Goal: Task Accomplishment & Management: Use online tool/utility

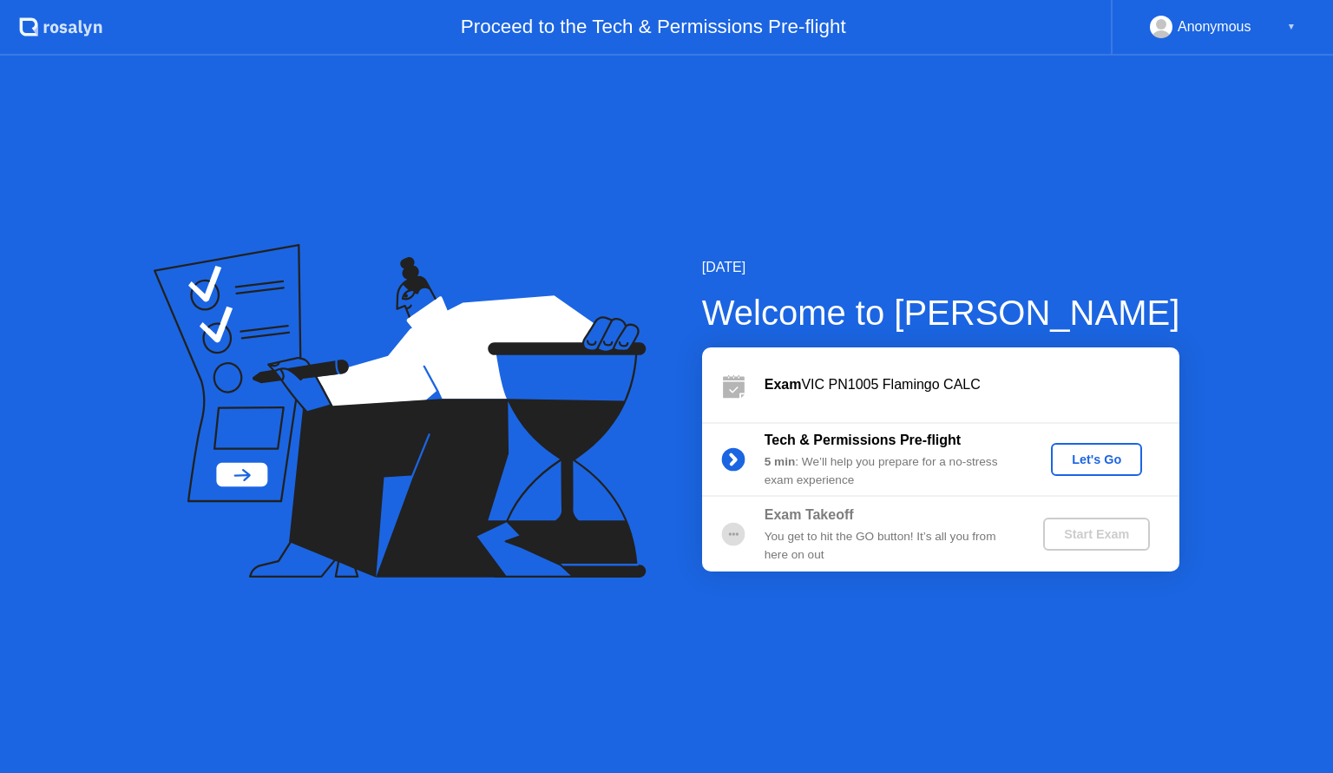
click at [1119, 459] on div "Let's Go" at bounding box center [1096, 459] width 77 height 14
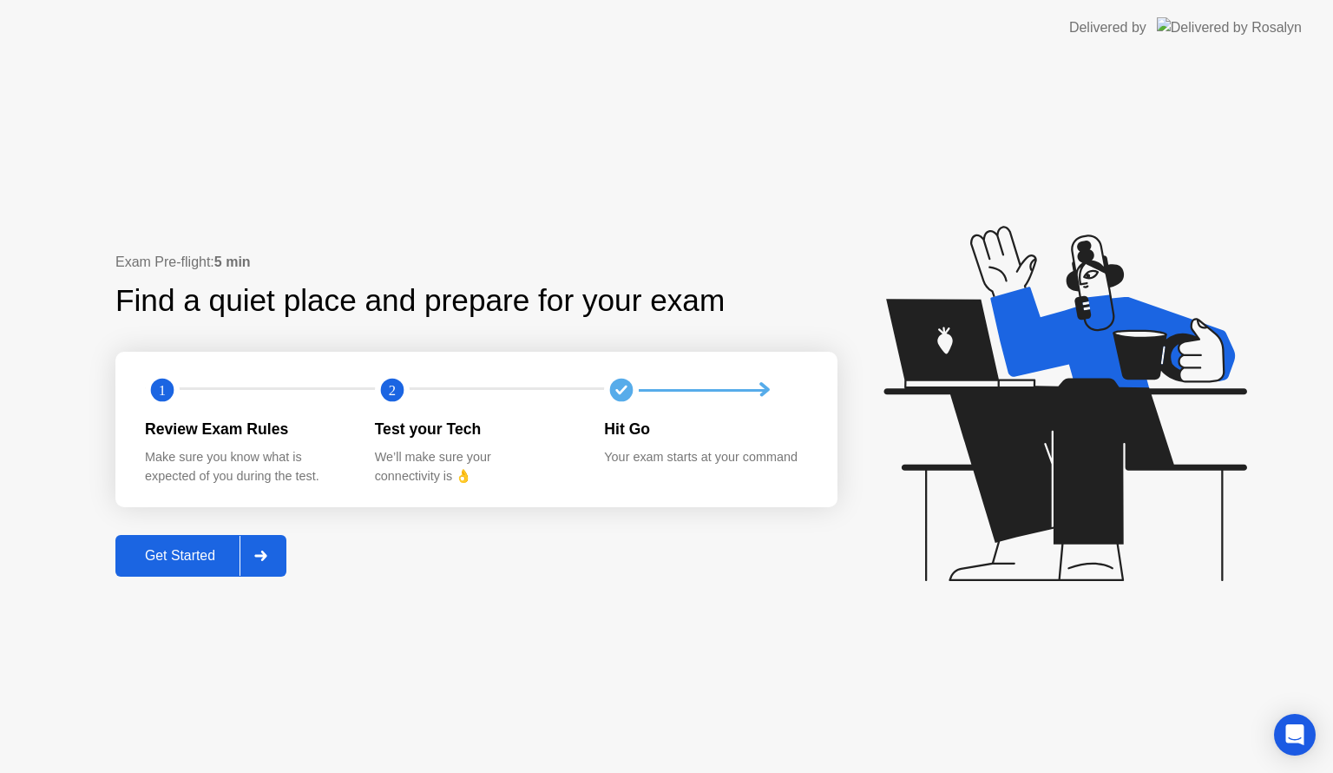
click at [192, 542] on button "Get Started" at bounding box center [200, 556] width 171 height 42
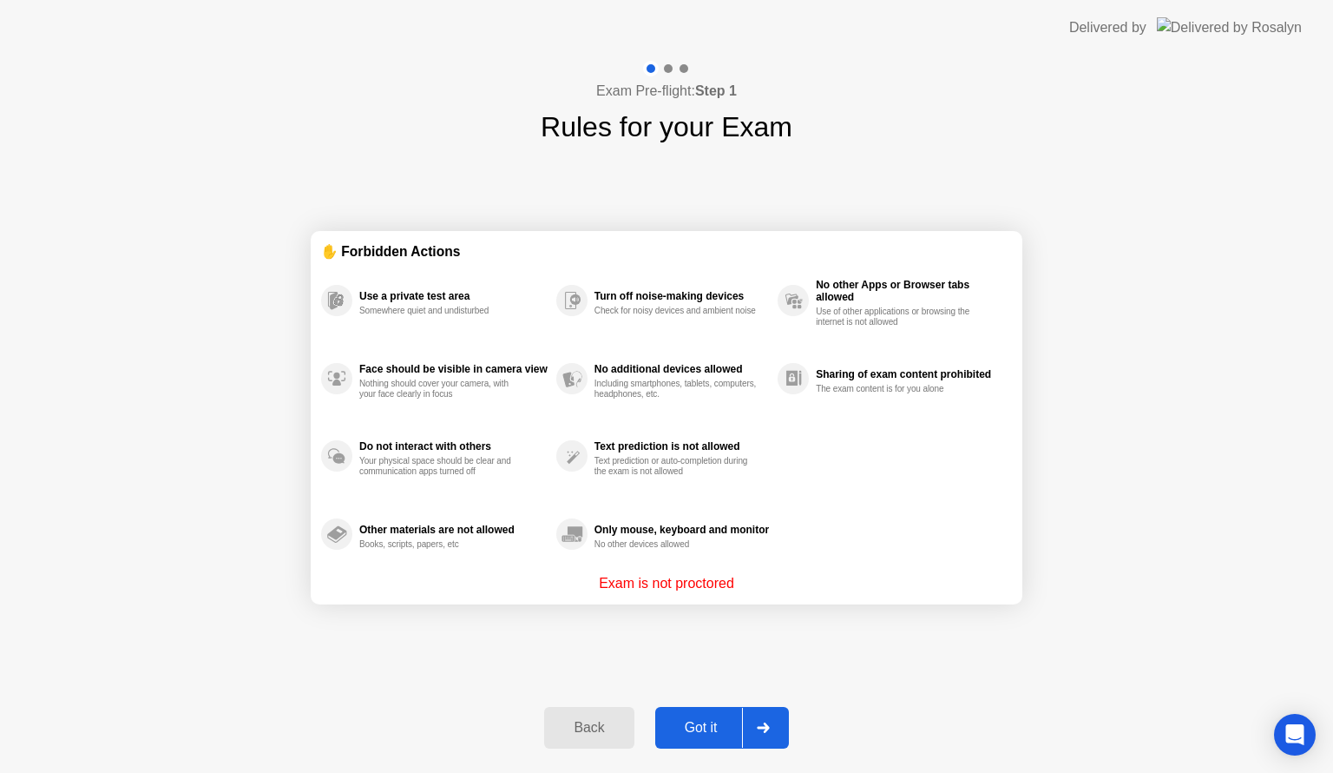
click at [681, 742] on button "Got it" at bounding box center [722, 728] width 134 height 42
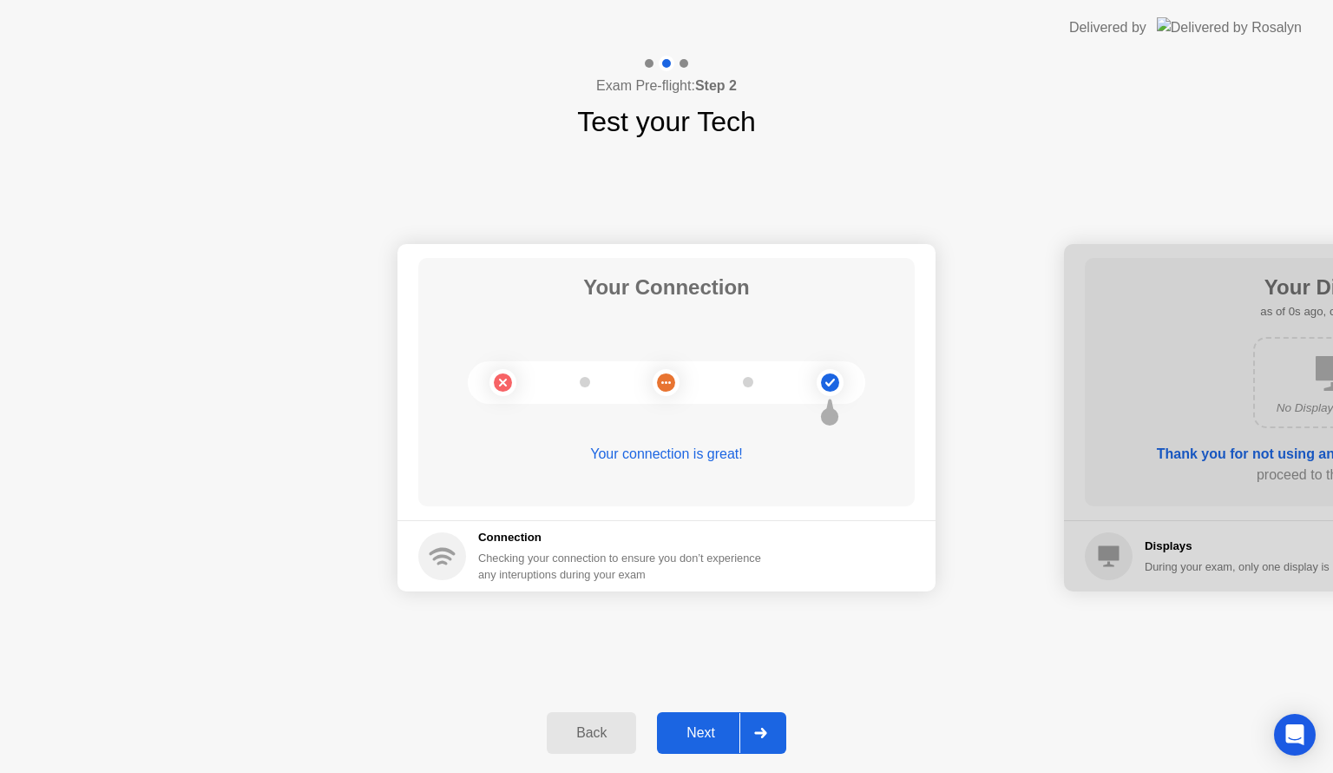
click at [681, 741] on div "Next" at bounding box center [700, 733] width 77 height 16
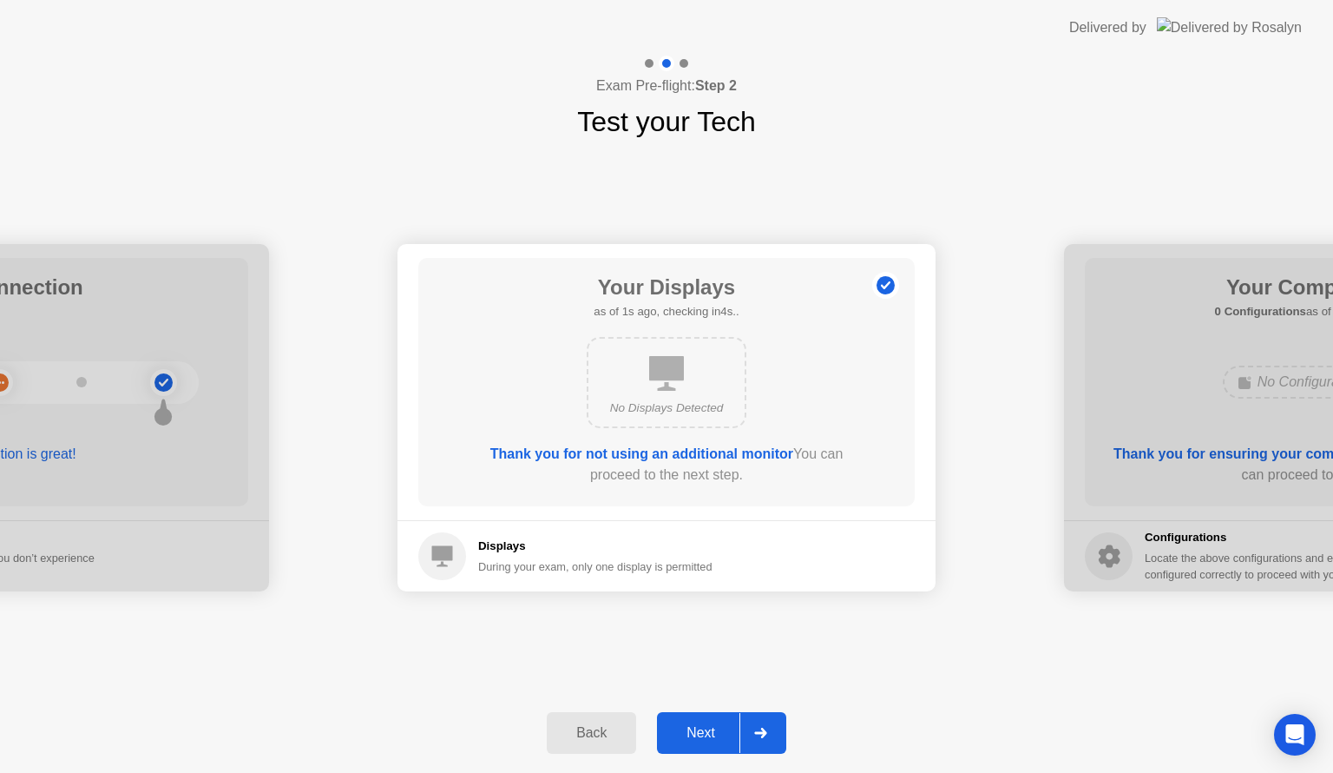
click at [681, 741] on div "Next" at bounding box center [700, 733] width 77 height 16
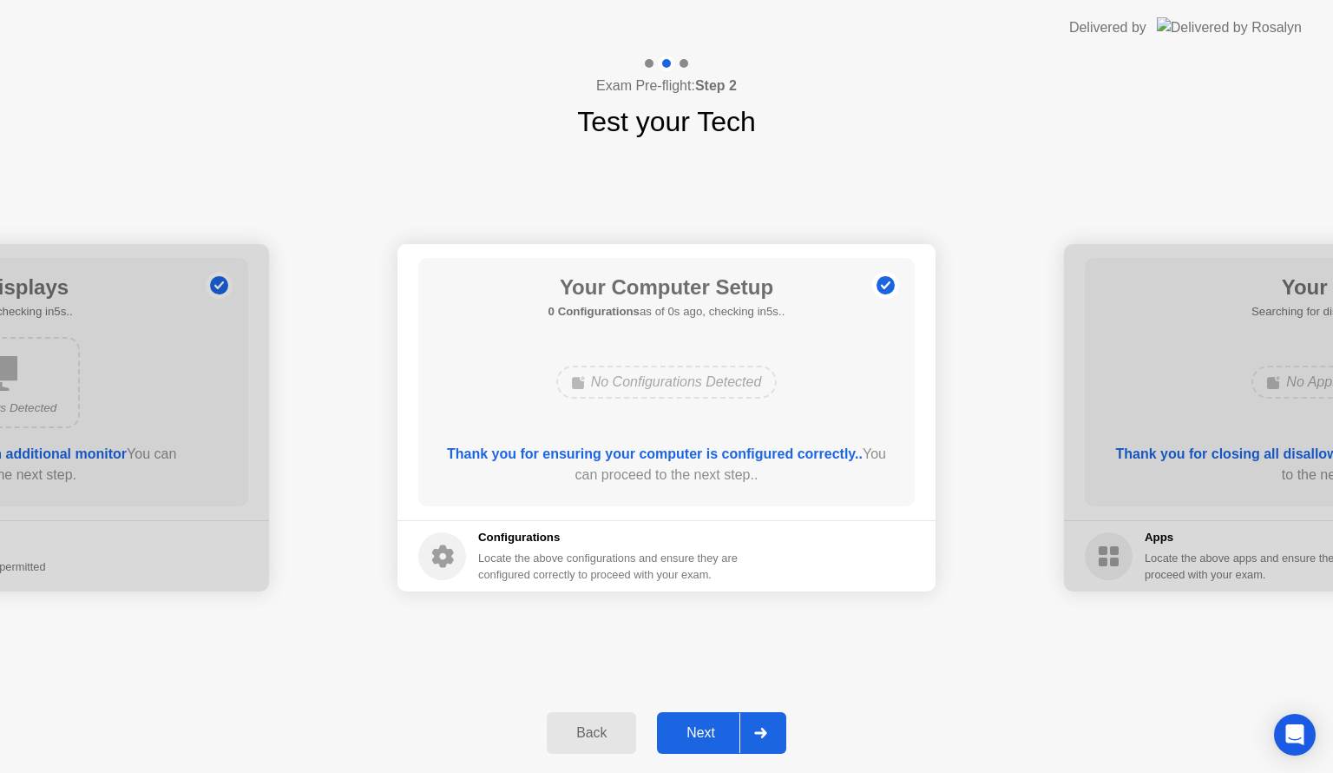
click at [681, 741] on div "Next" at bounding box center [700, 733] width 77 height 16
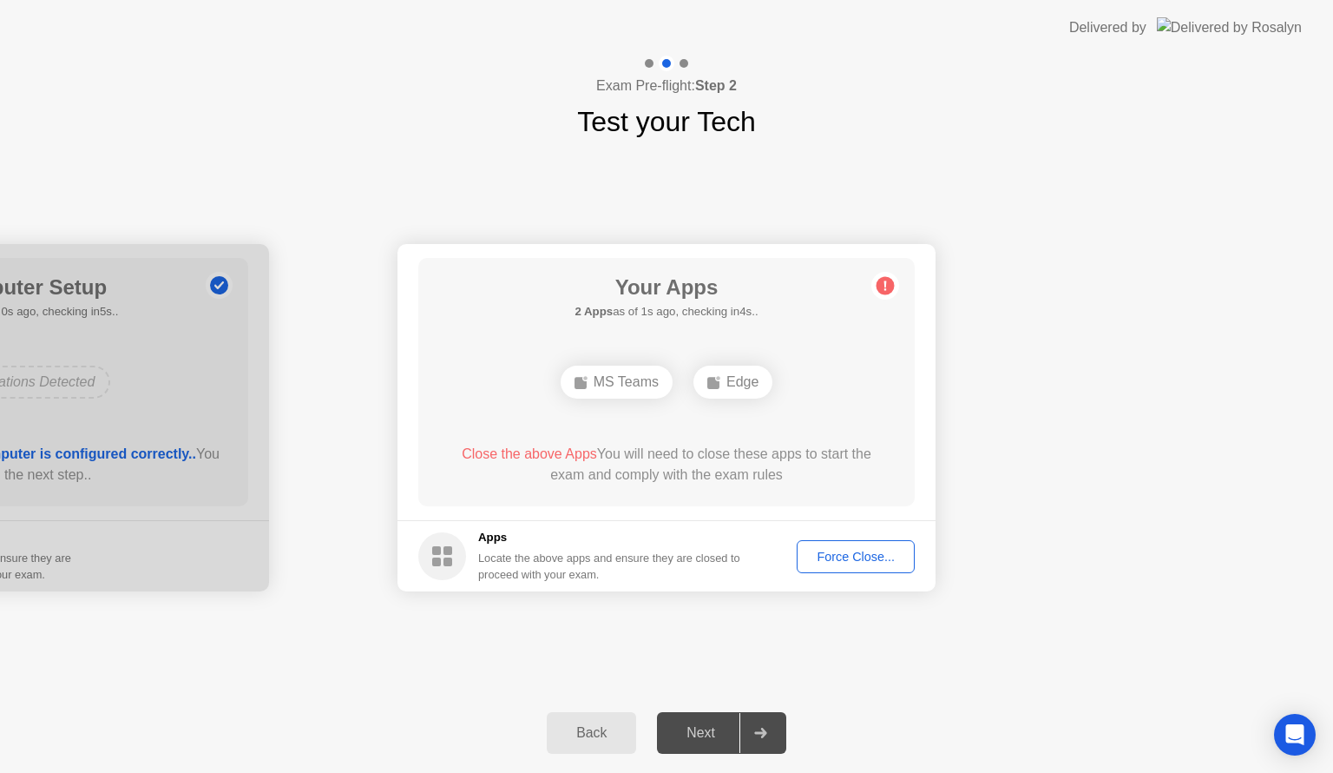
click at [847, 560] on div "Force Close..." at bounding box center [856, 557] width 106 height 14
click at [854, 565] on button "Force Close..." at bounding box center [856, 556] width 118 height 33
click at [840, 550] on div "Force Close..." at bounding box center [856, 557] width 106 height 14
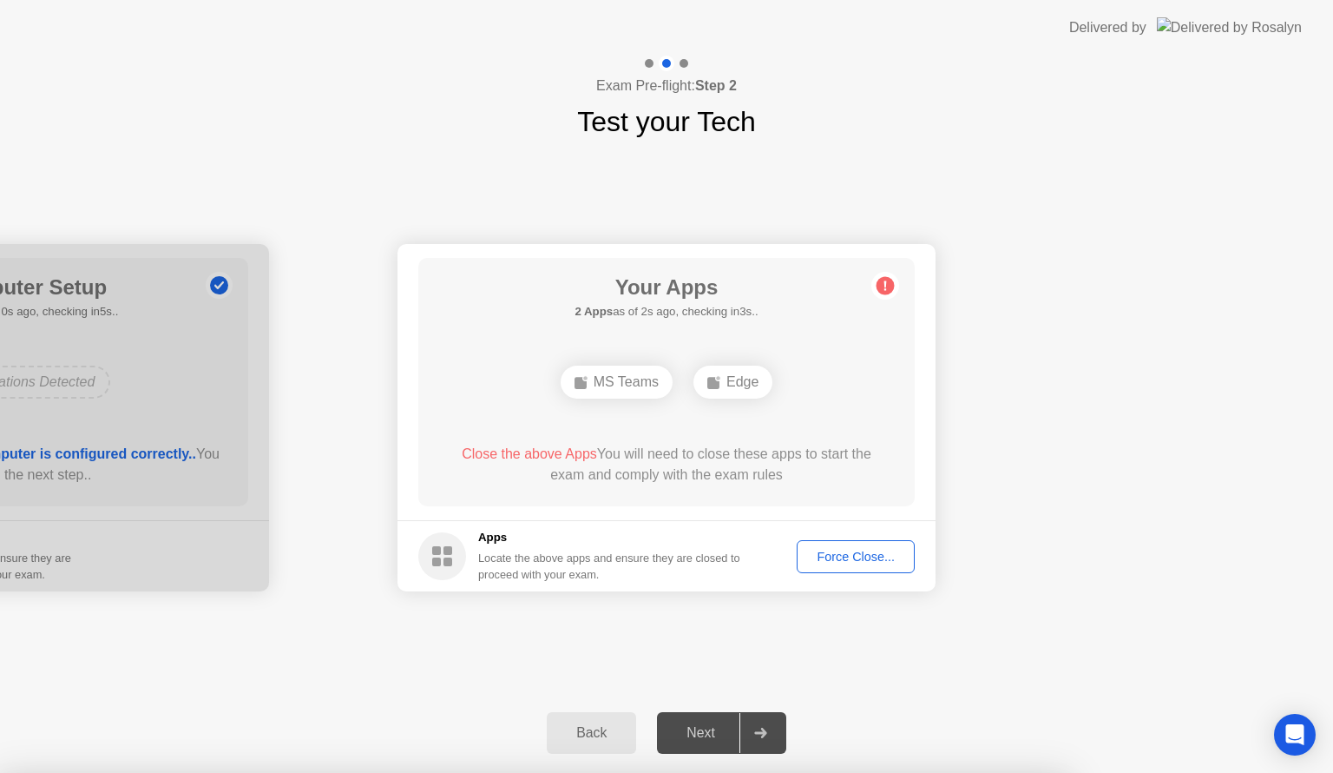
click at [834, 552] on div "Force Close..." at bounding box center [856, 557] width 106 height 14
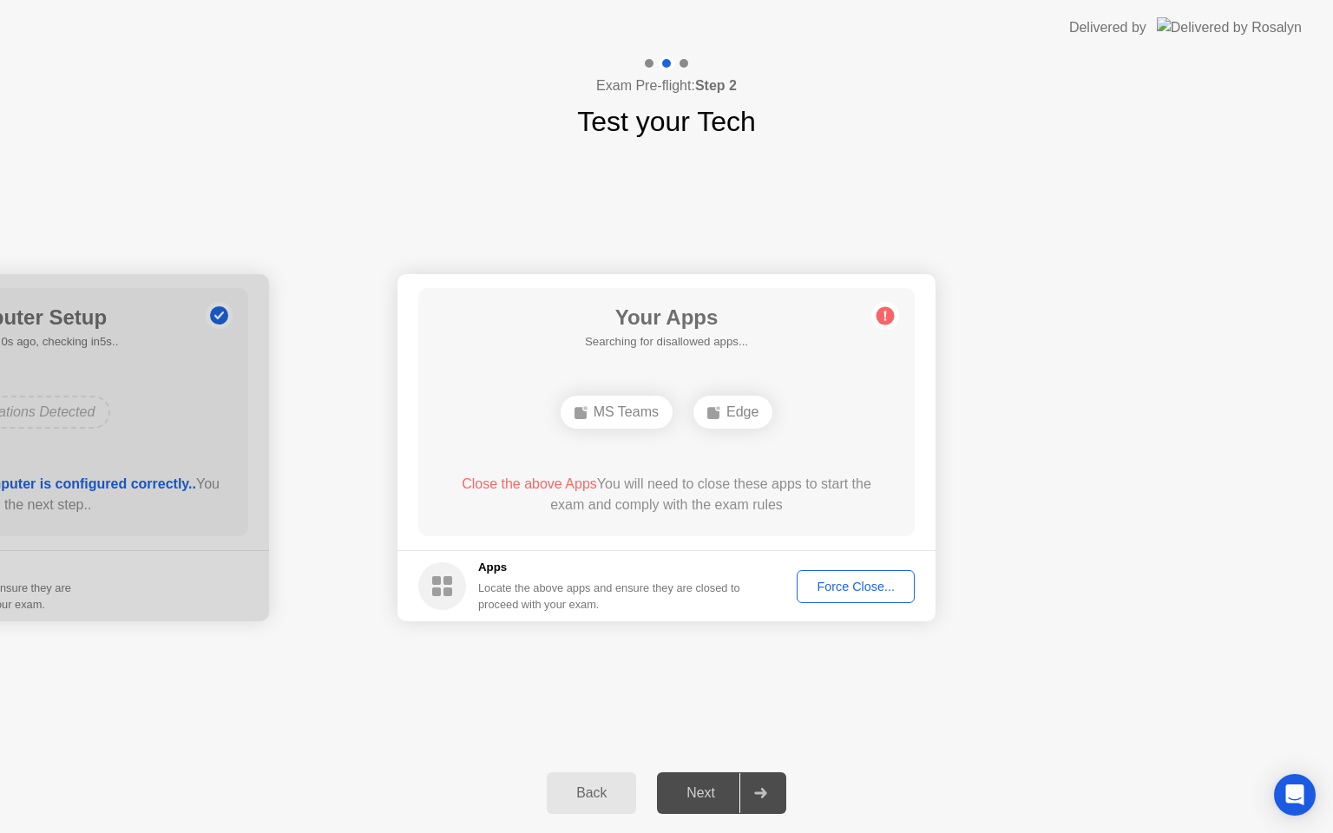
drag, startPoint x: 852, startPoint y: 559, endPoint x: 852, endPoint y: 580, distance: 20.8
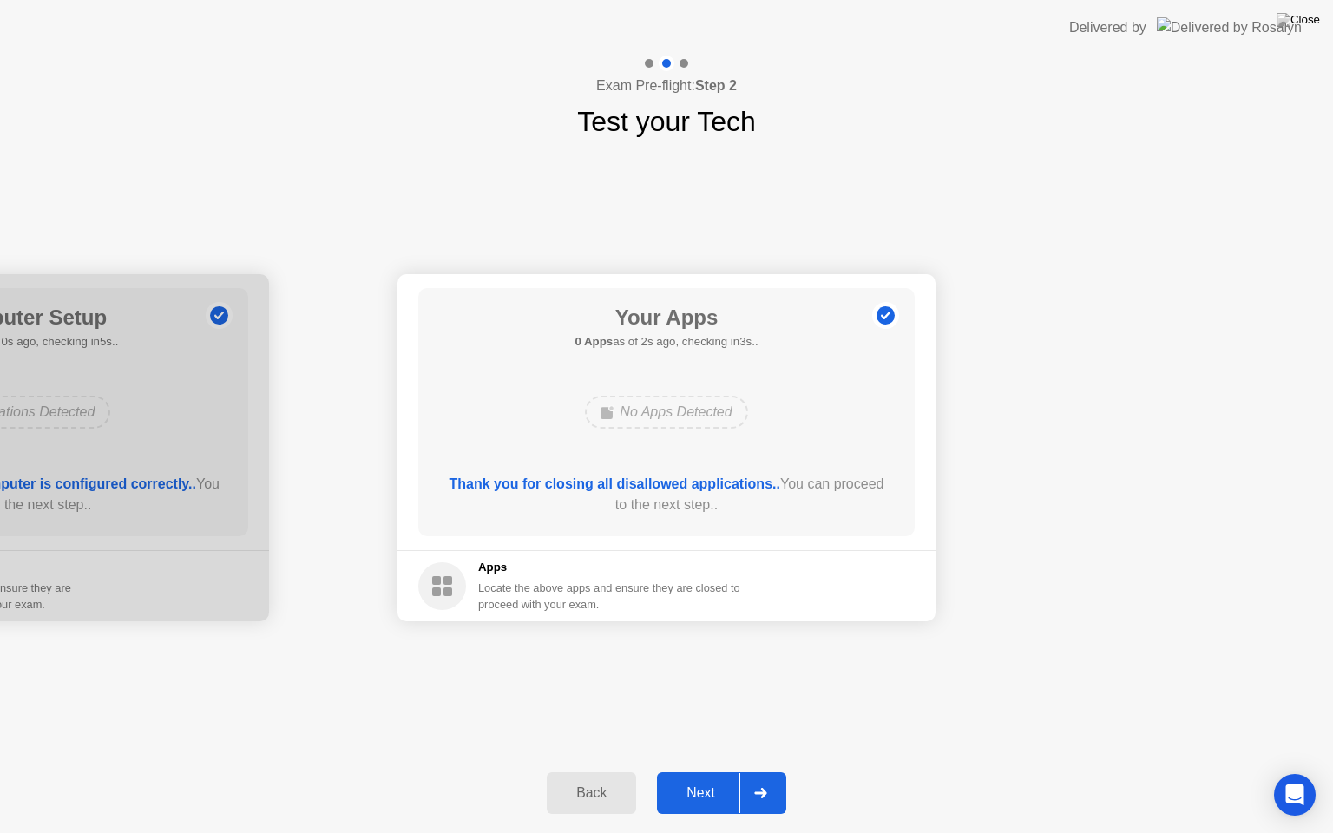
click at [708, 772] on div "Next" at bounding box center [700, 794] width 77 height 16
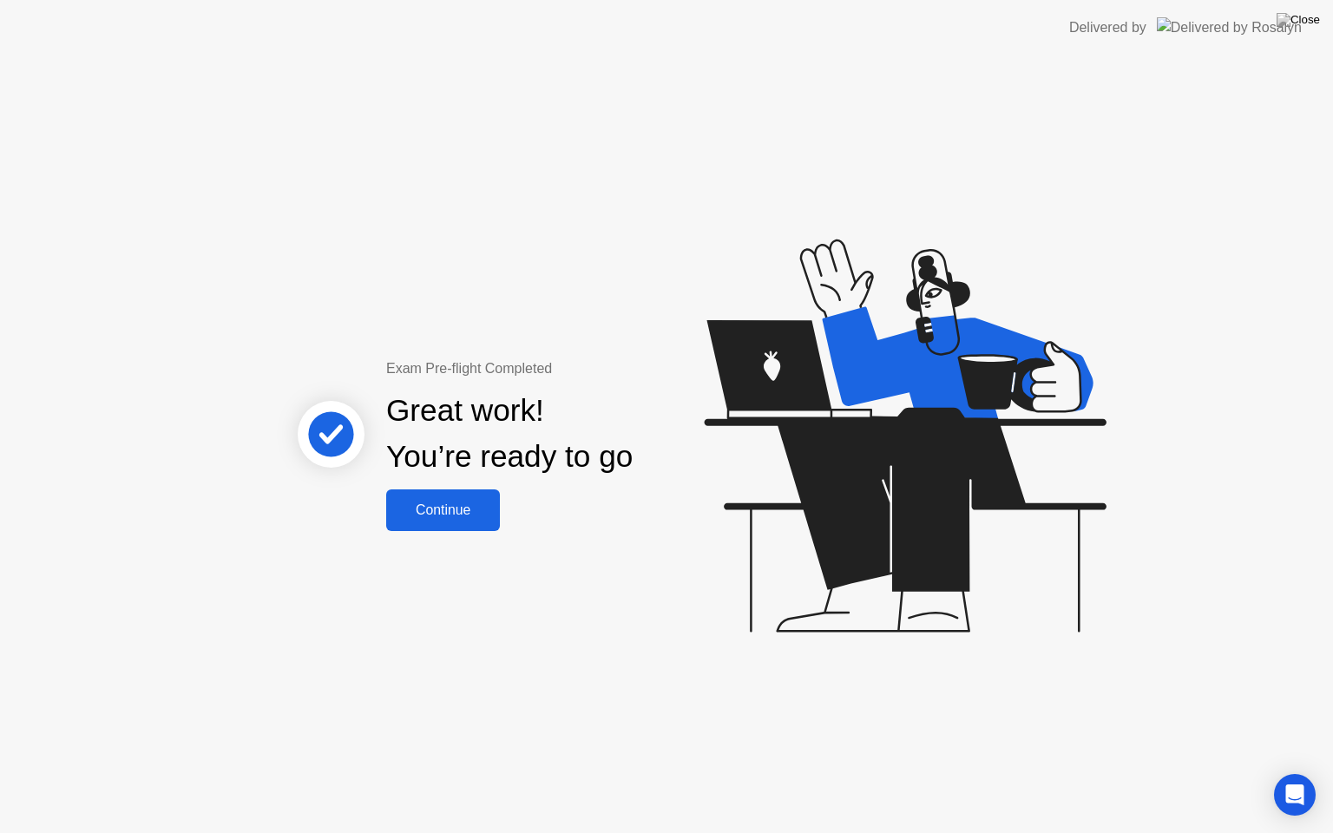
click at [448, 504] on div "Continue" at bounding box center [443, 511] width 103 height 16
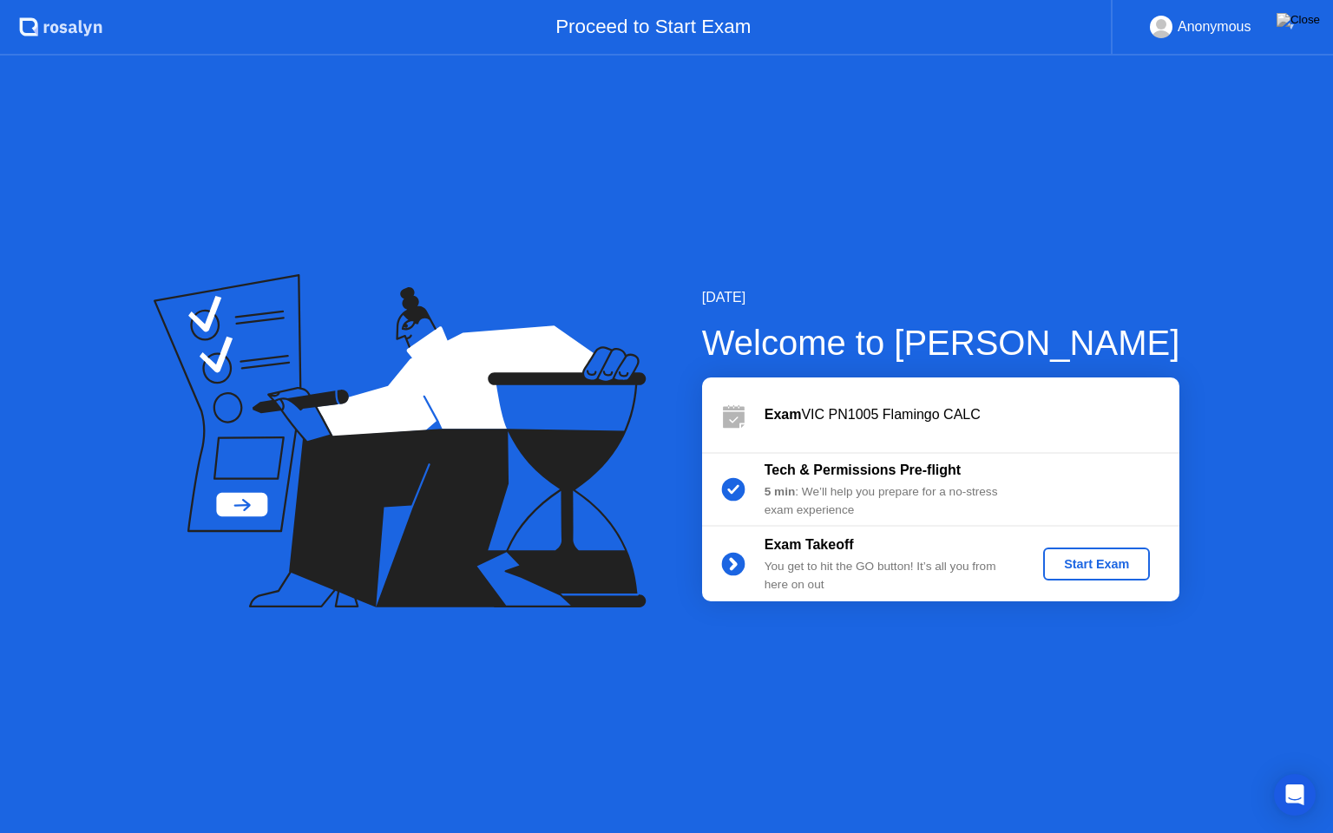
click at [1066, 575] on button "Start Exam" at bounding box center [1097, 564] width 107 height 33
